Goal: Task Accomplishment & Management: Manage account settings

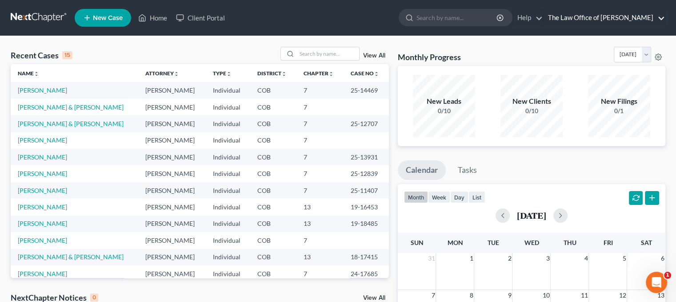
click at [617, 17] on link "The Law Office of [PERSON_NAME]" at bounding box center [604, 18] width 121 height 16
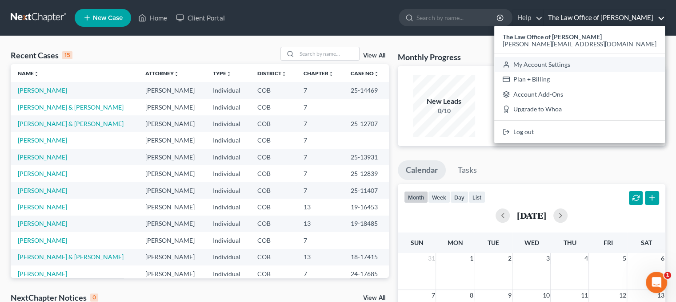
click at [598, 63] on link "My Account Settings" at bounding box center [580, 64] width 171 height 15
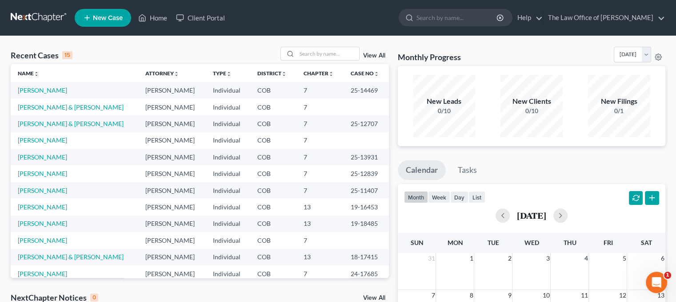
select select "28"
select select "5"
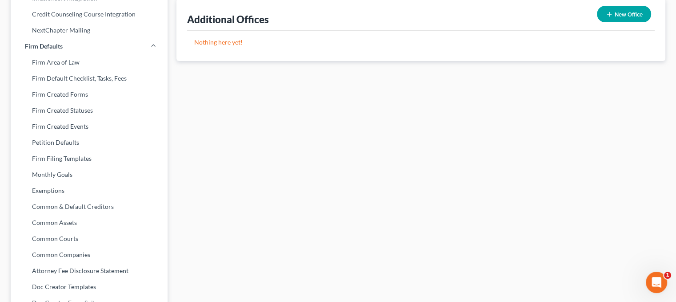
scroll to position [356, 0]
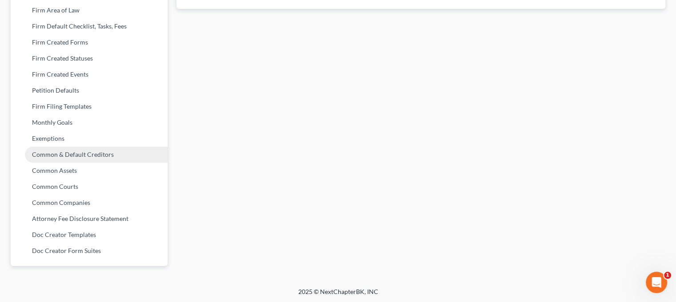
click at [70, 157] on link "Common & Default Creditors" at bounding box center [89, 154] width 157 height 16
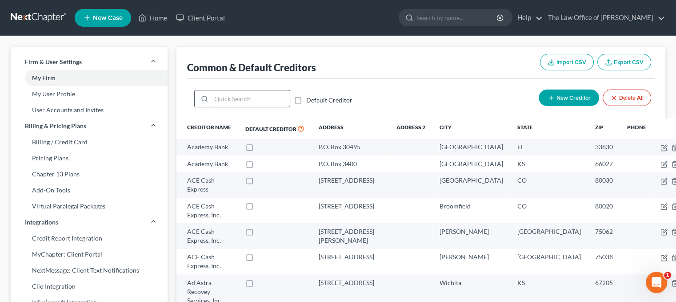
click at [261, 95] on input "search" at bounding box center [250, 98] width 79 height 17
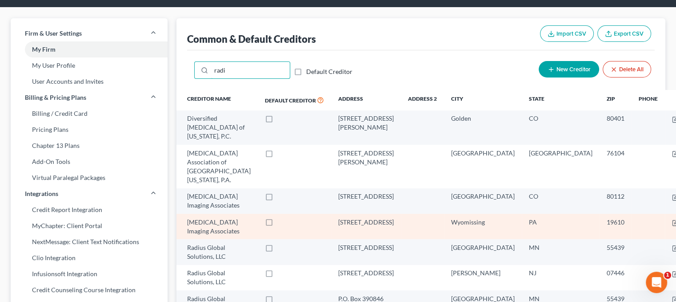
scroll to position [44, 0]
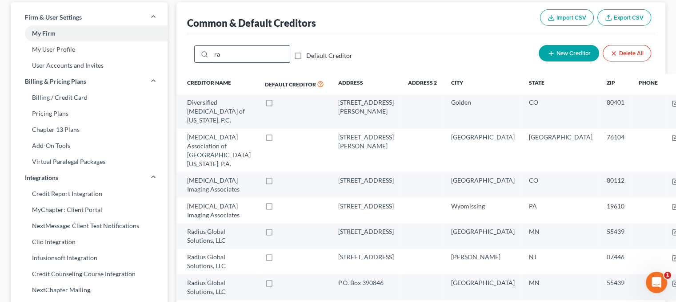
type input "r"
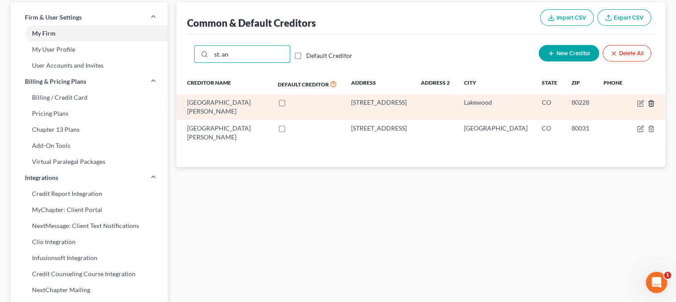
type input "st. an"
click at [650, 102] on icon "button" at bounding box center [651, 103] width 7 height 7
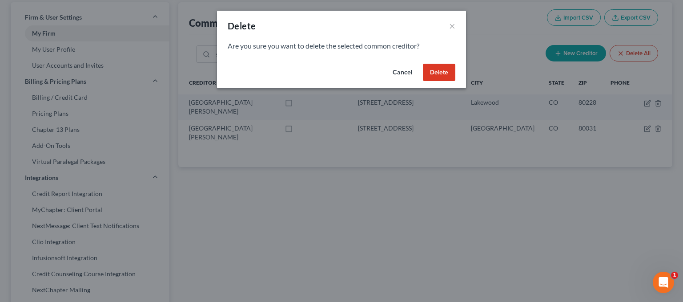
click at [438, 70] on button "Delete" at bounding box center [439, 73] width 32 height 18
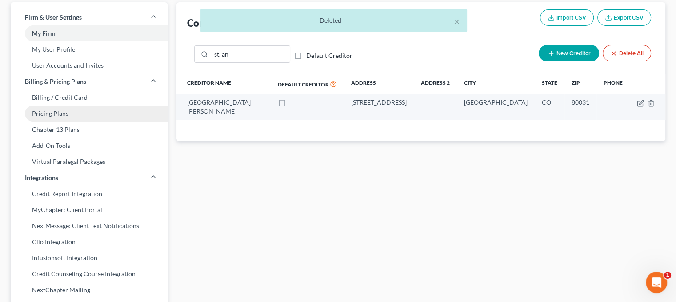
scroll to position [0, 0]
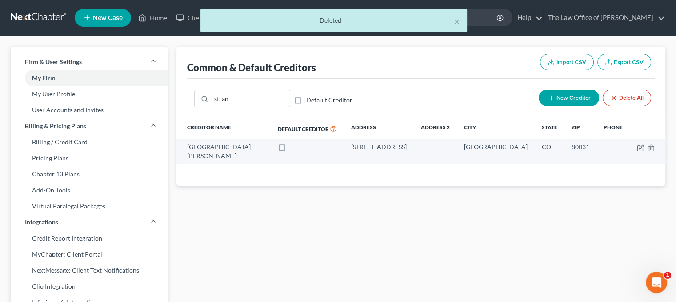
click at [155, 14] on div "× Deleted" at bounding box center [334, 23] width 676 height 28
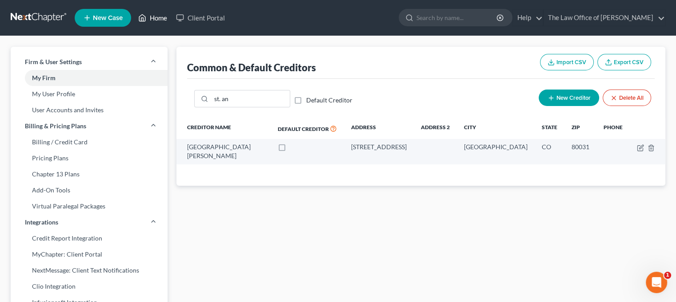
click at [159, 17] on link "Home" at bounding box center [153, 18] width 38 height 16
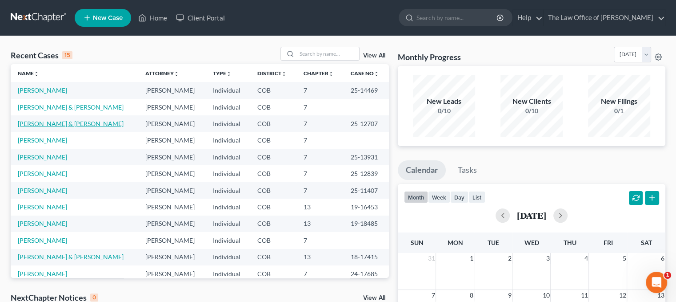
click at [44, 121] on link "[PERSON_NAME] & [PERSON_NAME]" at bounding box center [71, 124] width 106 height 8
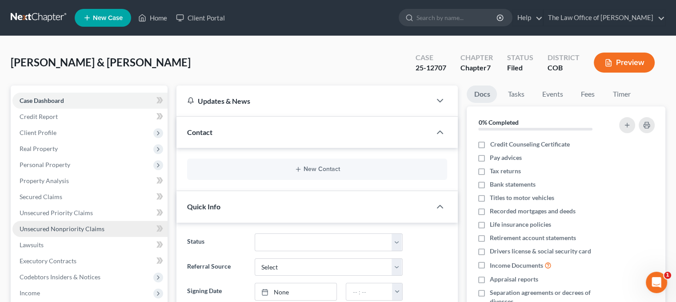
click at [53, 225] on span "Unsecured Nonpriority Claims" at bounding box center [62, 229] width 85 height 8
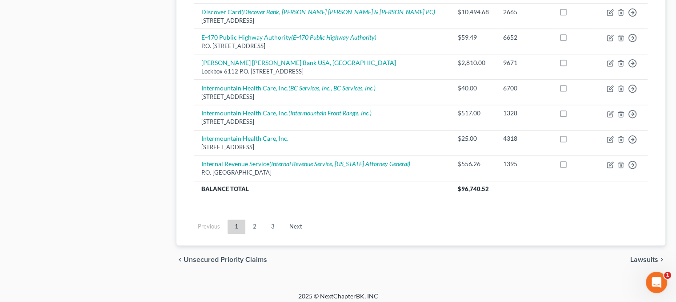
scroll to position [741, 0]
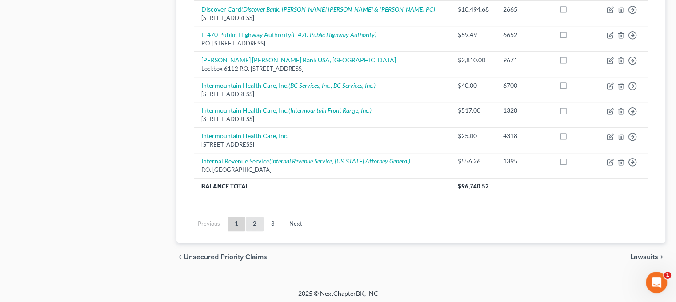
click at [256, 219] on link "2" at bounding box center [255, 224] width 18 height 14
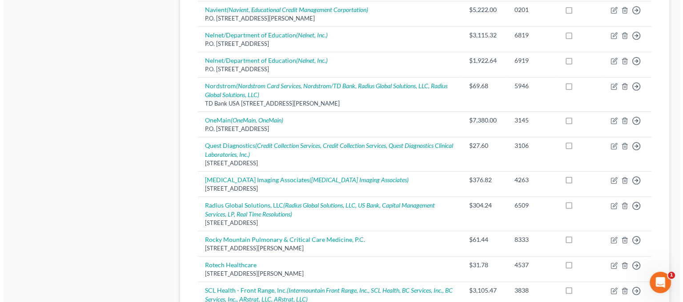
scroll to position [475, 0]
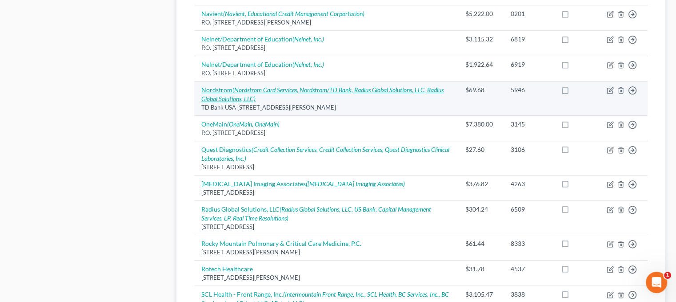
click at [320, 89] on icon "(Nordstrom Card Services, Nordstrom/TD Bank, Radius Global Solutions, LLC, Radi…" at bounding box center [322, 94] width 242 height 16
select select "5"
select select "2"
select select "1"
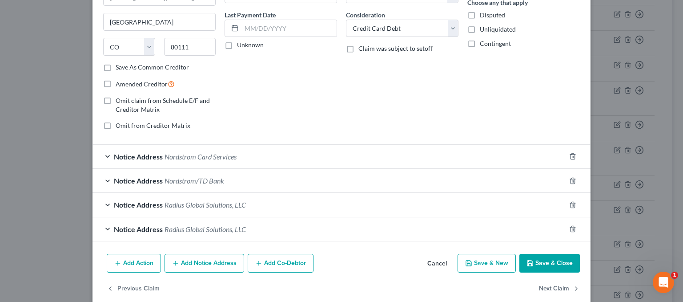
scroll to position [125, 0]
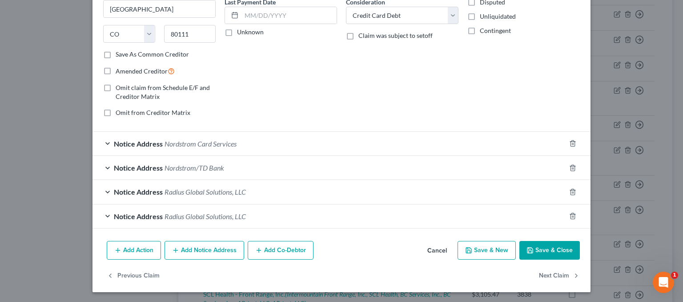
click at [282, 184] on div "Notice Address Radius Global Solutions, LLC" at bounding box center [329, 192] width 473 height 24
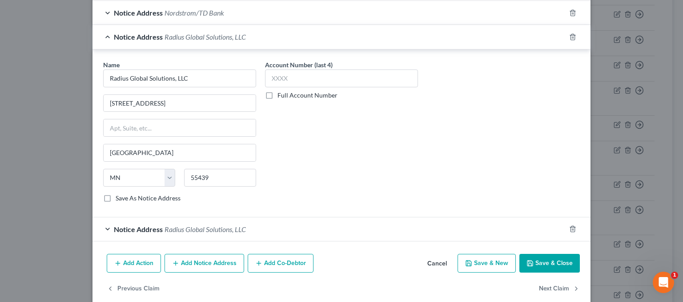
scroll to position [291, 0]
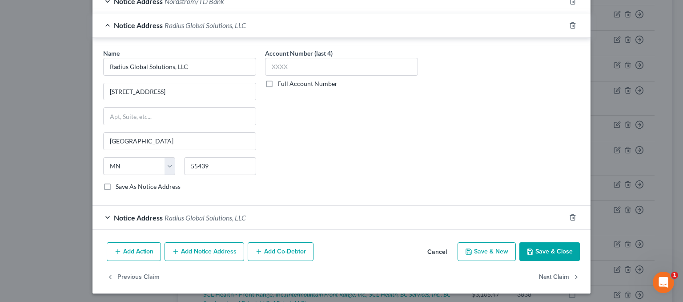
click at [199, 216] on span "Radius Global Solutions, LLC" at bounding box center [205, 217] width 81 height 8
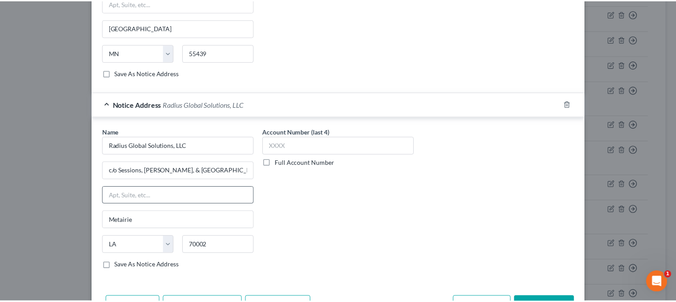
scroll to position [424, 0]
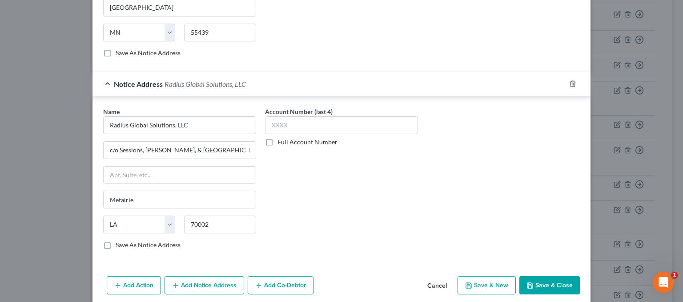
click at [431, 282] on button "Cancel" at bounding box center [437, 286] width 34 height 18
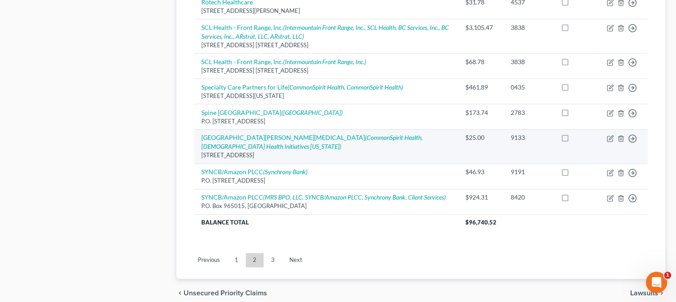
scroll to position [777, 0]
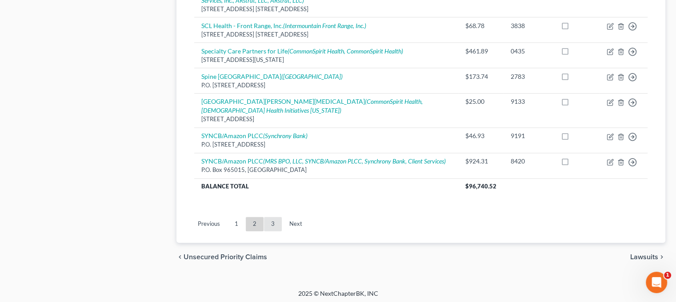
click at [278, 218] on link "3" at bounding box center [273, 224] width 18 height 14
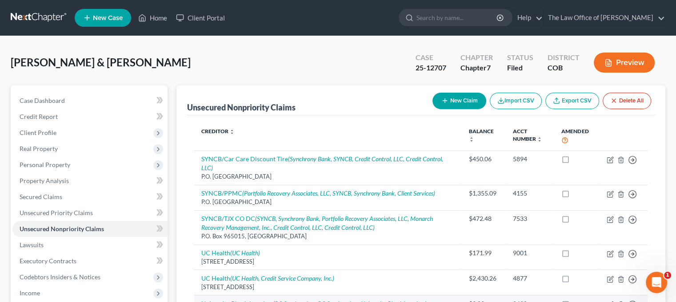
scroll to position [222, 0]
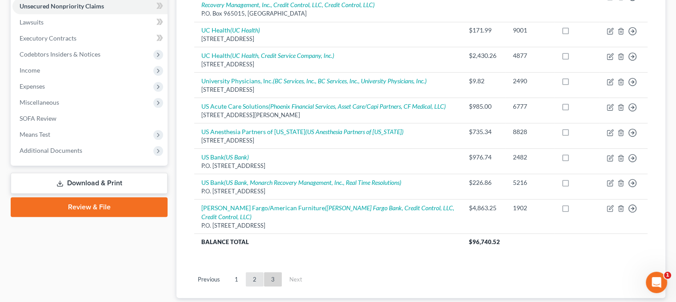
click at [251, 273] on link "2" at bounding box center [255, 279] width 18 height 14
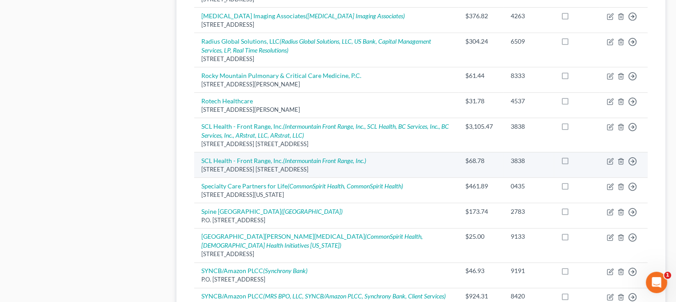
scroll to position [756, 0]
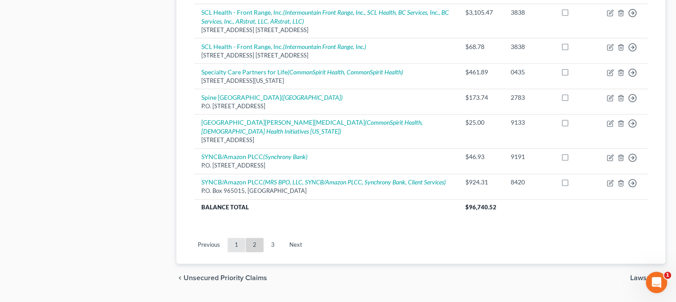
click at [239, 238] on link "1" at bounding box center [237, 245] width 18 height 14
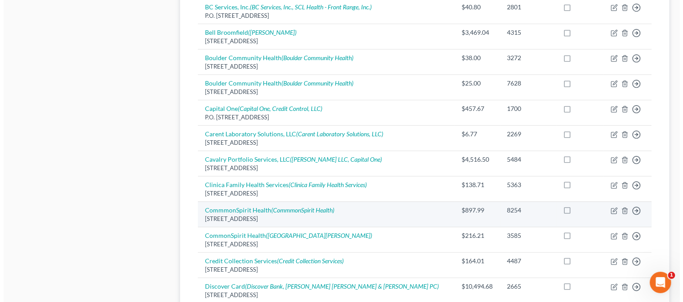
scroll to position [475, 0]
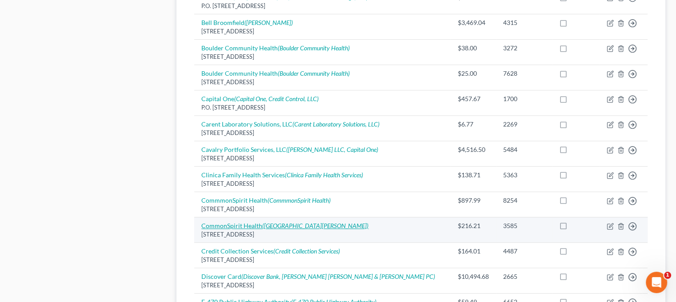
click at [298, 223] on icon "([GEOGRAPHIC_DATA][PERSON_NAME])" at bounding box center [315, 225] width 106 height 8
select select "5"
select select "9"
select select "1"
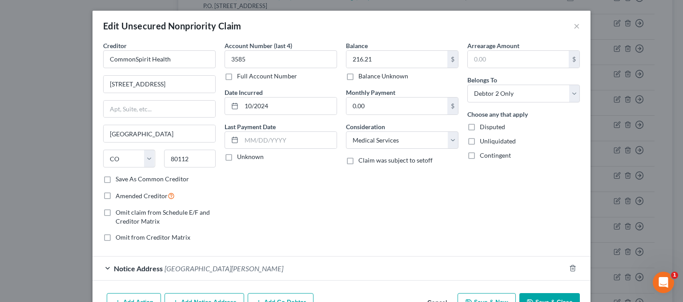
scroll to position [52, 0]
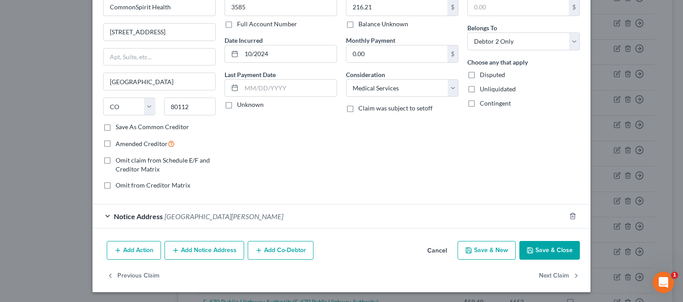
click at [173, 212] on span "[GEOGRAPHIC_DATA][PERSON_NAME]" at bounding box center [224, 216] width 119 height 8
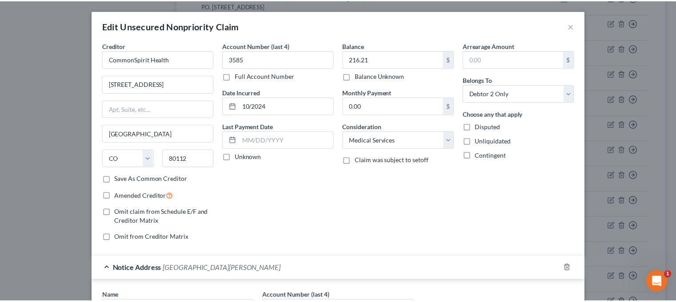
scroll to position [218, 0]
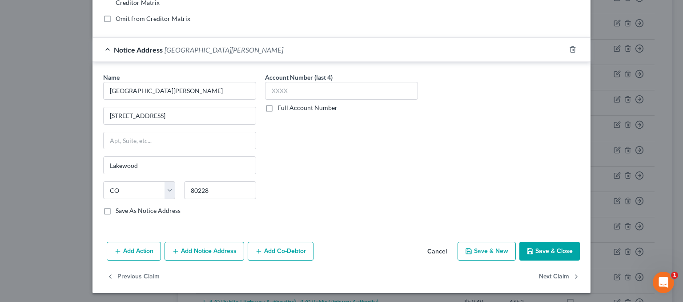
click at [434, 247] on button "Cancel" at bounding box center [437, 251] width 34 height 18
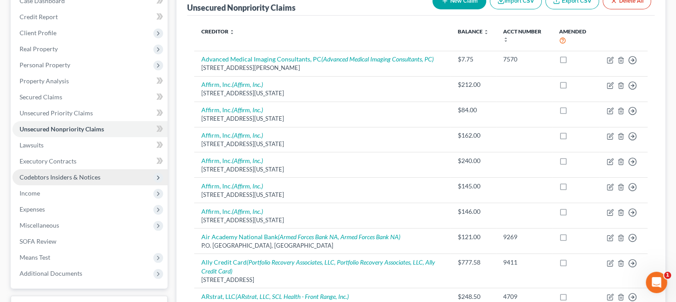
scroll to position [0, 0]
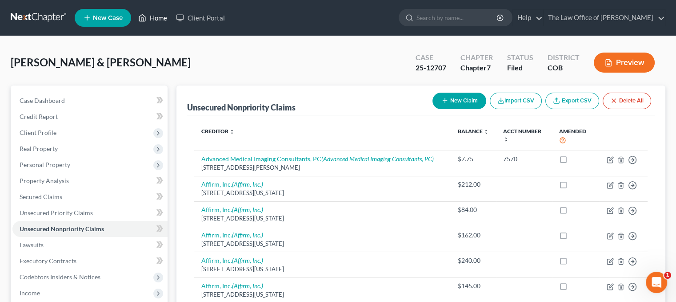
click at [151, 19] on link "Home" at bounding box center [153, 18] width 38 height 16
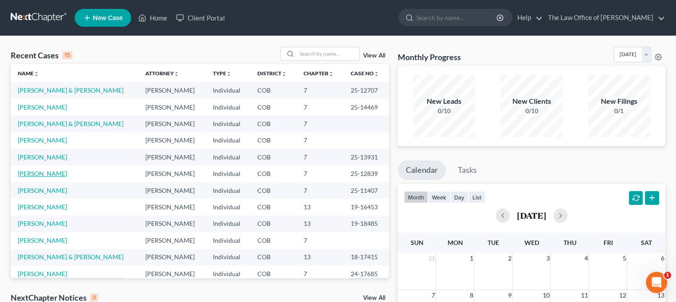
click at [40, 170] on link "[PERSON_NAME]" at bounding box center [42, 173] width 49 height 8
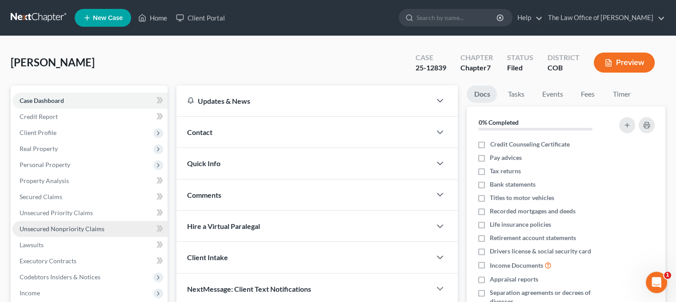
click at [67, 228] on span "Unsecured Nonpriority Claims" at bounding box center [62, 229] width 85 height 8
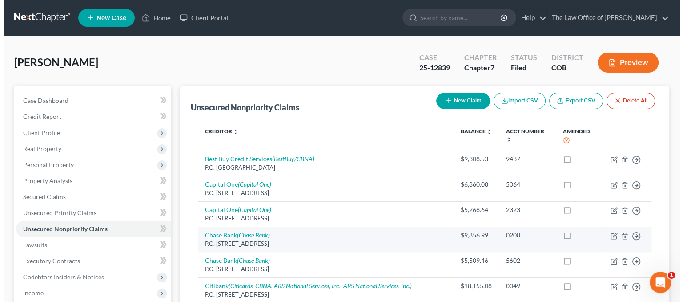
scroll to position [178, 0]
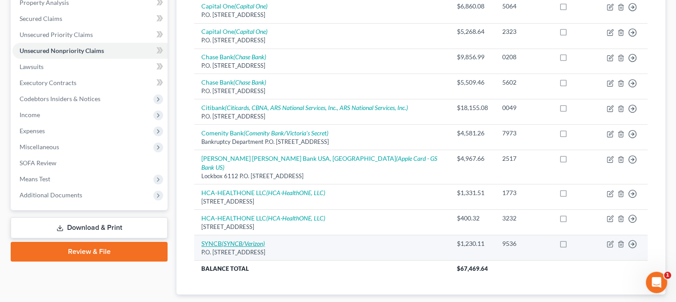
click at [250, 239] on icon "(SYNCB/Verizon)" at bounding box center [243, 243] width 43 height 8
select select "39"
select select "2"
select select "0"
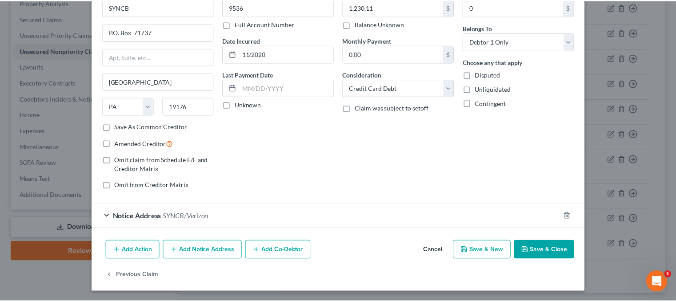
scroll to position [8, 0]
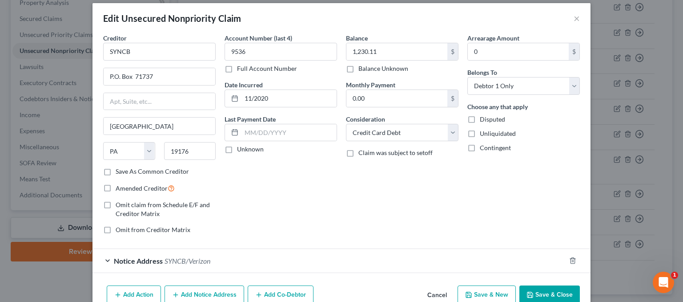
click at [438, 293] on button "Cancel" at bounding box center [437, 295] width 34 height 18
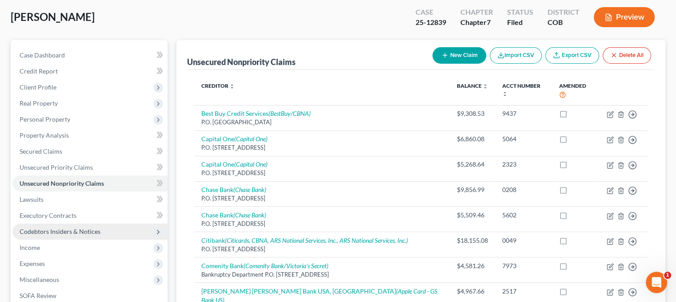
scroll to position [0, 0]
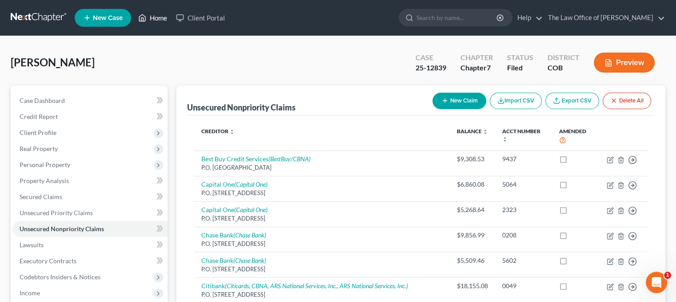
click at [162, 14] on link "Home" at bounding box center [153, 18] width 38 height 16
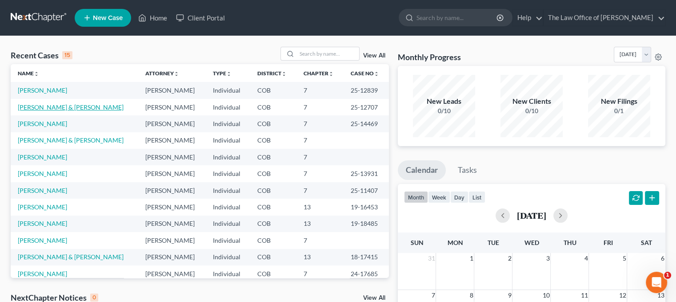
click at [40, 110] on link "[PERSON_NAME] & [PERSON_NAME]" at bounding box center [71, 107] width 106 height 8
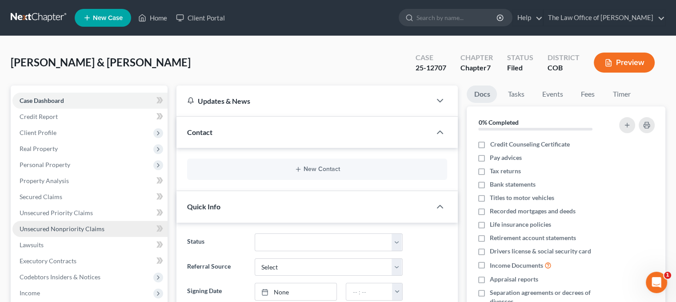
click at [69, 222] on link "Unsecured Nonpriority Claims" at bounding box center [89, 229] width 155 height 16
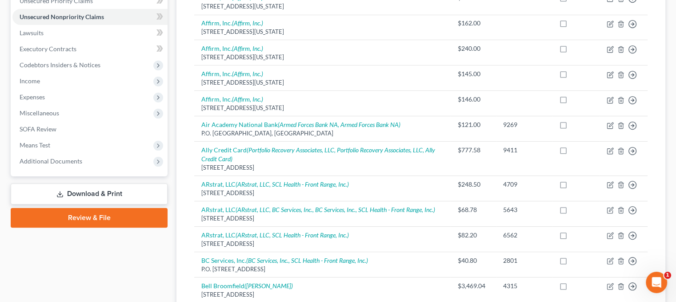
scroll to position [89, 0]
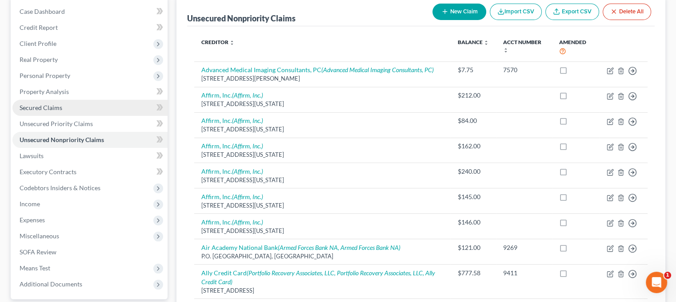
click at [49, 109] on span "Secured Claims" at bounding box center [41, 108] width 43 height 8
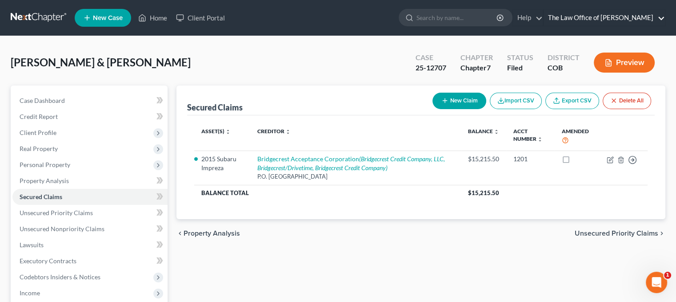
click at [608, 11] on link "The Law Office of [PERSON_NAME]" at bounding box center [604, 18] width 121 height 16
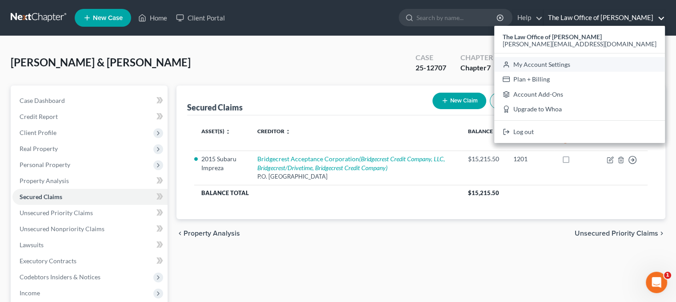
click at [605, 68] on link "My Account Settings" at bounding box center [580, 64] width 171 height 15
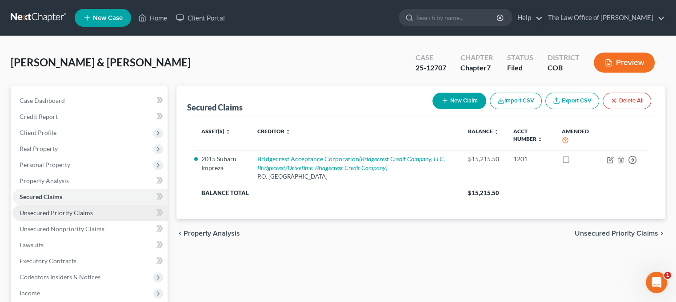
select select "11"
select select "28"
select select "5"
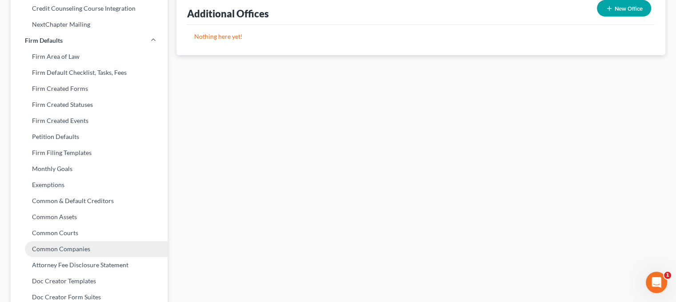
scroll to position [311, 0]
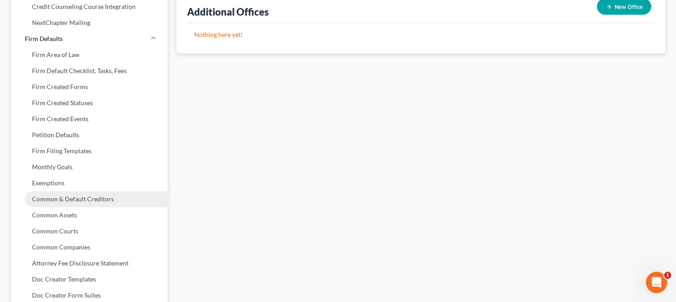
click at [75, 198] on link "Common & Default Creditors" at bounding box center [89, 199] width 157 height 16
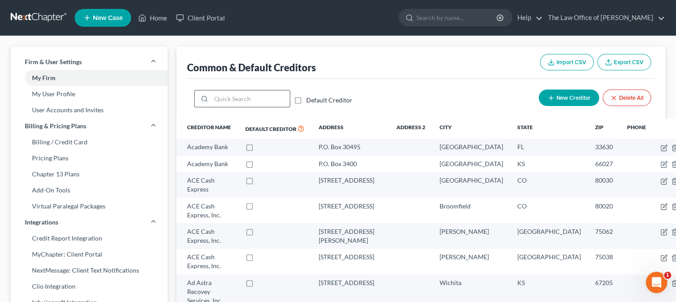
click at [215, 95] on input "search" at bounding box center [250, 98] width 79 height 17
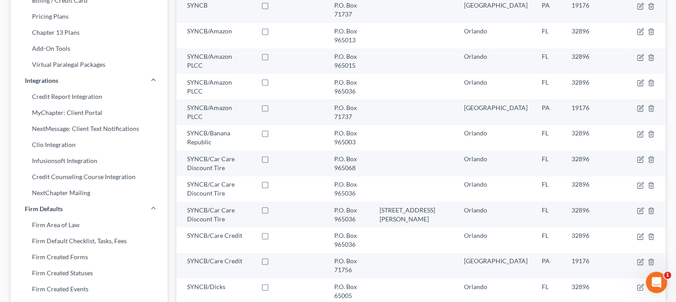
scroll to position [267, 0]
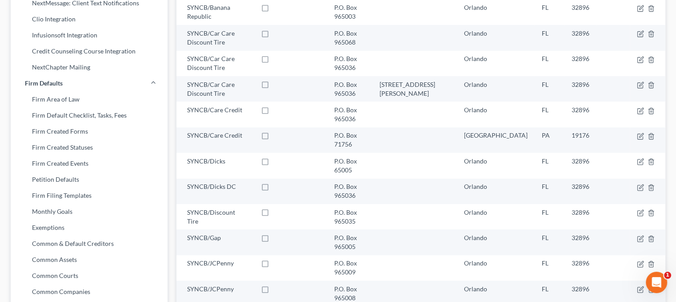
type input "syn"
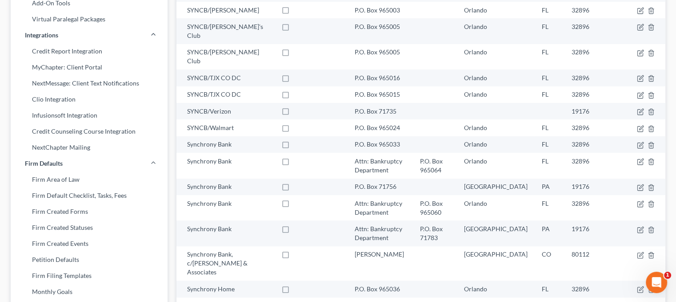
scroll to position [178, 0]
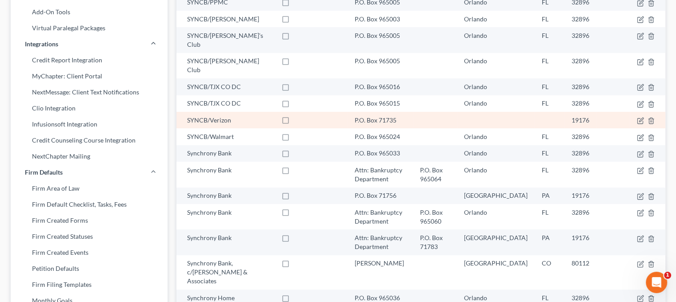
click at [230, 116] on div "SYNCB/Verizon" at bounding box center [227, 120] width 80 height 9
click at [640, 117] on icon "button" at bounding box center [640, 120] width 7 height 7
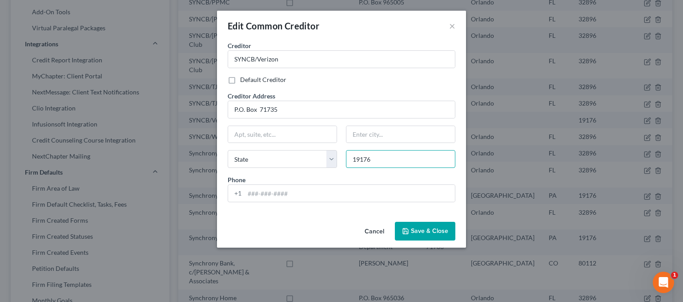
click at [388, 154] on input "19176" at bounding box center [400, 159] width 109 height 18
drag, startPoint x: 388, startPoint y: 154, endPoint x: 338, endPoint y: 148, distance: 50.6
click at [338, 148] on div "Creditor * SYNCB/Verizon Default Creditor Creditor Address P.O. [GEOGRAPHIC_DAT…" at bounding box center [341, 125] width 237 height 168
paste input "19176"
type input "19176"
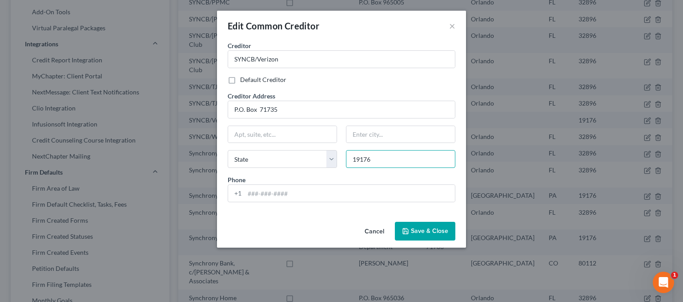
click at [368, 161] on input "19176" at bounding box center [400, 159] width 109 height 18
click at [251, 128] on input "text" at bounding box center [282, 134] width 109 height 17
type input "[GEOGRAPHIC_DATA]"
paste input "[GEOGRAPHIC_DATA]"
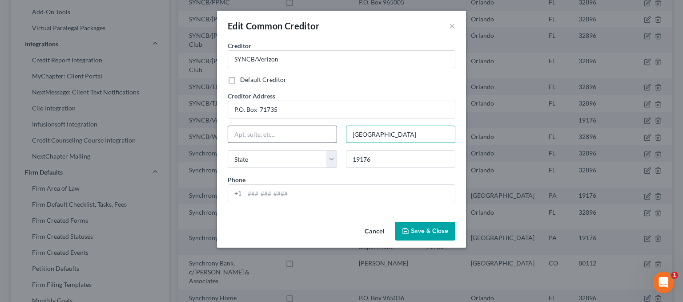
type input "[GEOGRAPHIC_DATA]"
select select "39"
click at [439, 228] on span "Save & Close" at bounding box center [429, 231] width 37 height 8
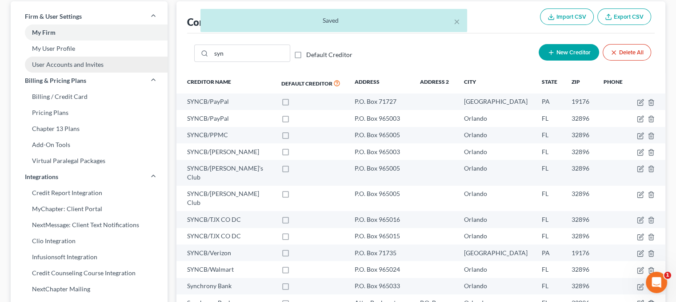
scroll to position [0, 0]
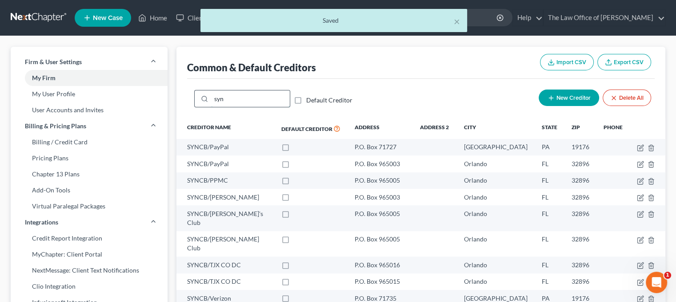
click at [228, 98] on input "syn" at bounding box center [250, 98] width 79 height 17
click at [208, 93] on div "syn" at bounding box center [242, 99] width 96 height 18
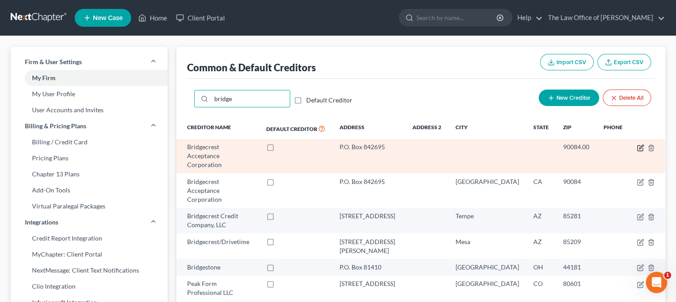
type input "bridge"
click at [638, 145] on icon "button" at bounding box center [640, 147] width 5 height 5
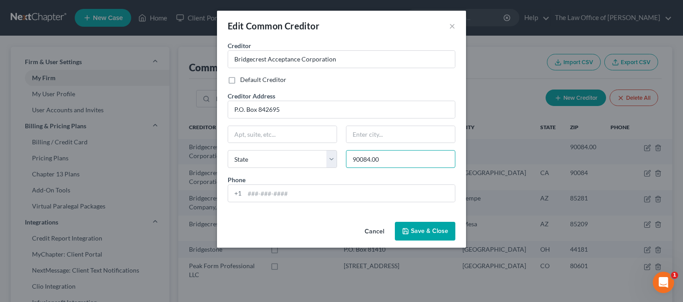
click at [425, 159] on input "90084.00" at bounding box center [400, 159] width 109 height 18
type input "90084"
type input "[GEOGRAPHIC_DATA]"
select select "4"
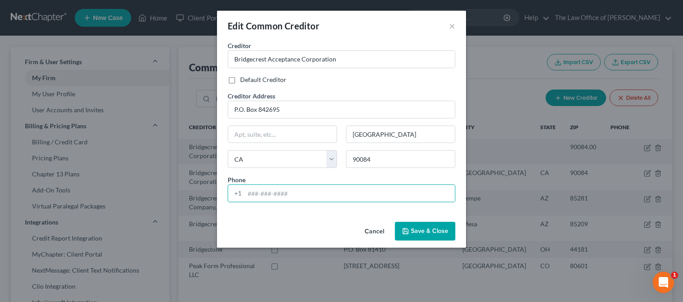
click at [434, 229] on span "Save & Close" at bounding box center [429, 231] width 37 height 8
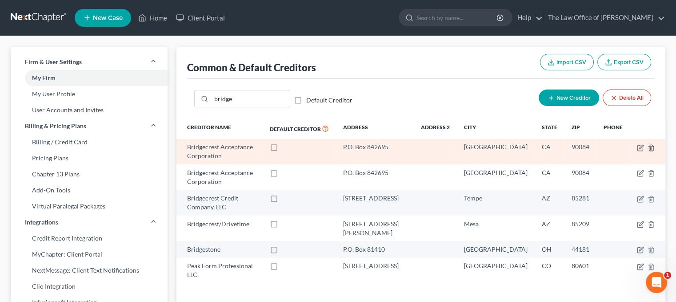
click at [651, 146] on icon "button" at bounding box center [651, 147] width 7 height 7
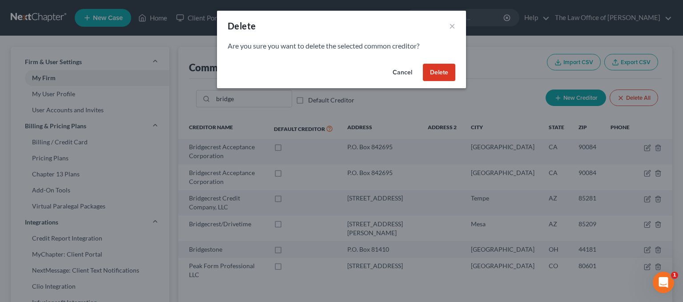
click at [443, 64] on button "Delete" at bounding box center [439, 73] width 32 height 18
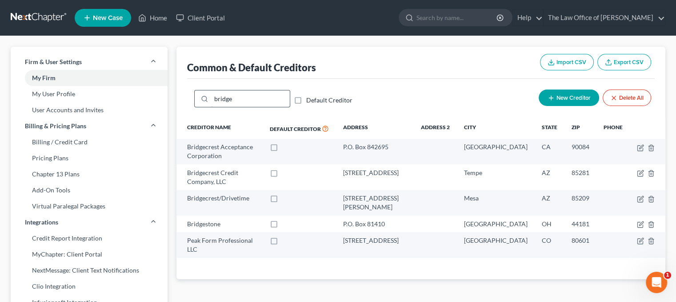
click at [231, 98] on input "bridge" at bounding box center [250, 98] width 79 height 17
click at [224, 99] on input "bridge" at bounding box center [250, 98] width 79 height 17
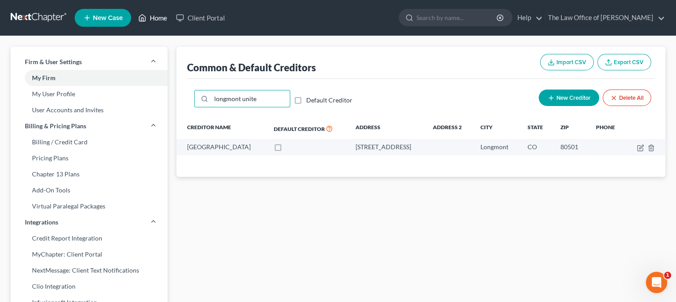
type input "longmont unite"
click at [157, 19] on link "Home" at bounding box center [153, 18] width 38 height 16
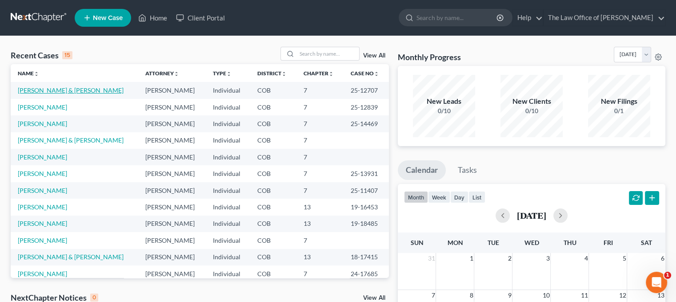
click at [36, 92] on link "[PERSON_NAME] & [PERSON_NAME]" at bounding box center [71, 90] width 106 height 8
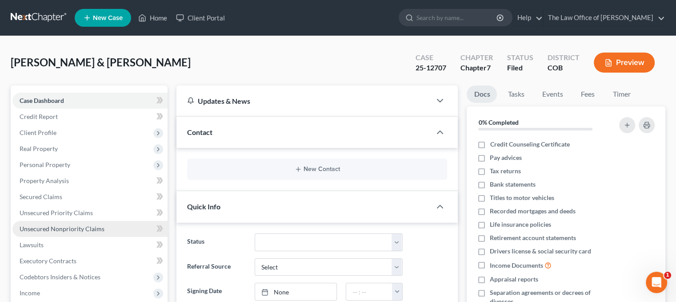
click at [73, 233] on link "Unsecured Nonpriority Claims" at bounding box center [89, 229] width 155 height 16
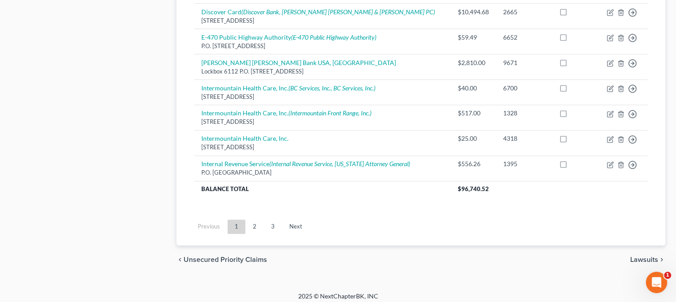
scroll to position [741, 0]
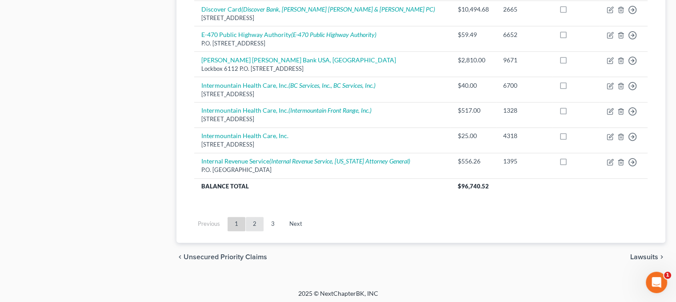
click at [254, 218] on link "2" at bounding box center [255, 224] width 18 height 14
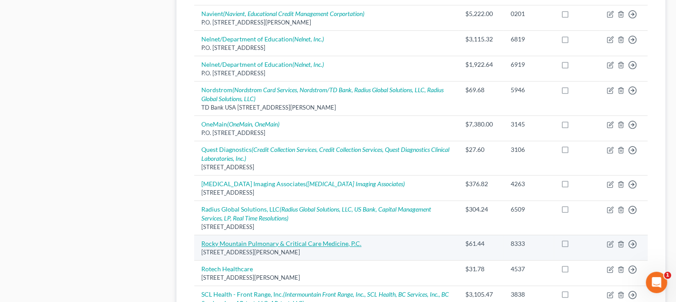
scroll to position [163, 0]
